Goal: Find specific page/section: Find specific page/section

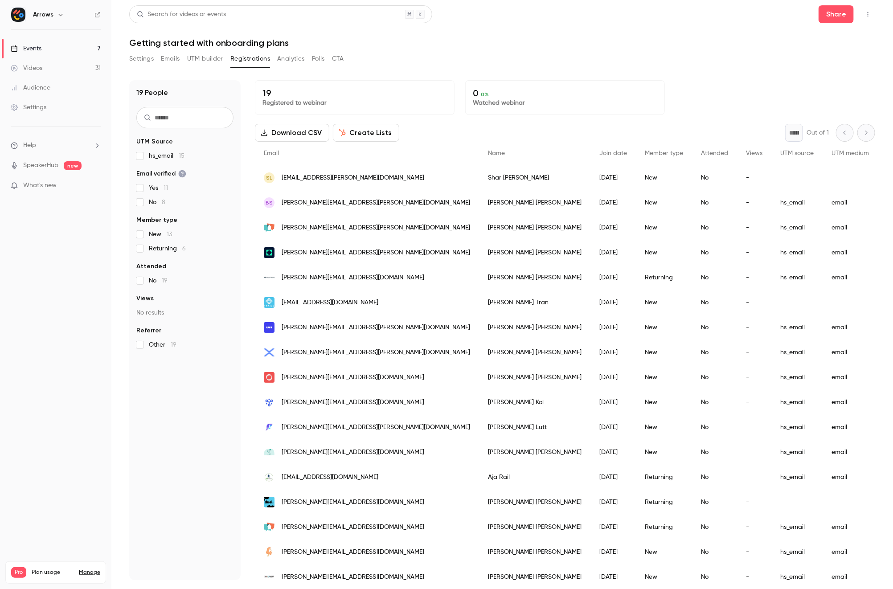
scroll to position [18, 0]
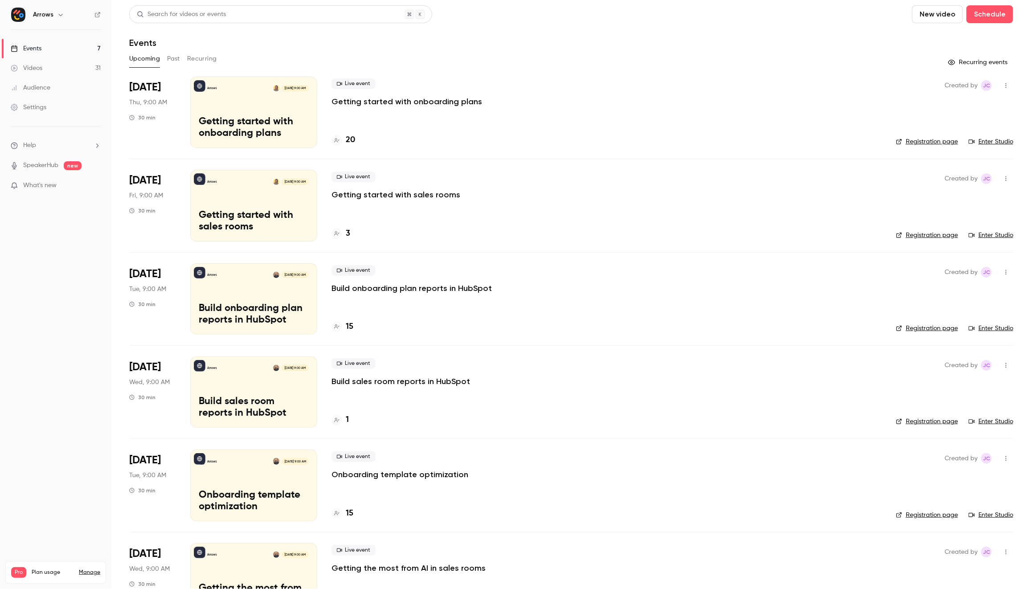
click at [988, 145] on link "Enter Studio" at bounding box center [991, 141] width 45 height 9
